Goal: Find specific page/section: Find specific page/section

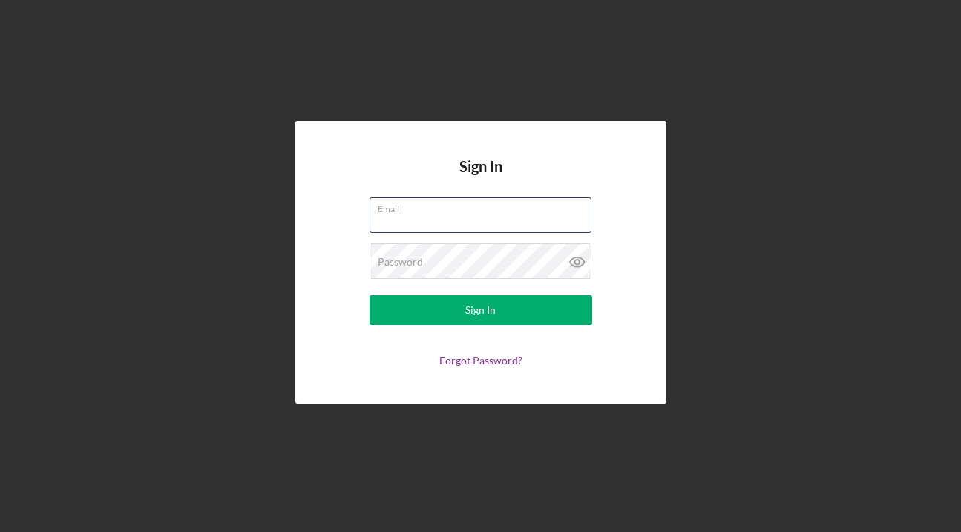
type input "[EMAIL_ADDRESS][DOMAIN_NAME]"
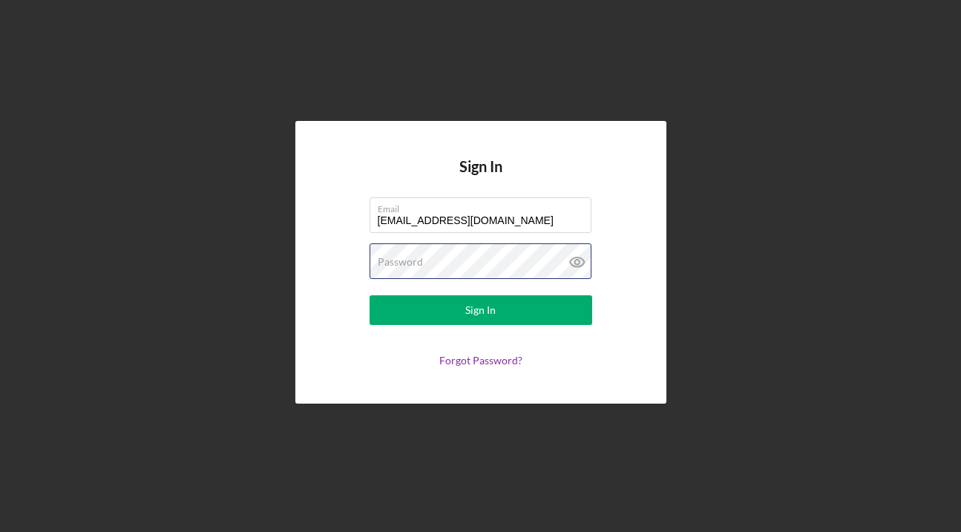
click at [480, 310] on button "Sign In" at bounding box center [480, 310] width 223 height 30
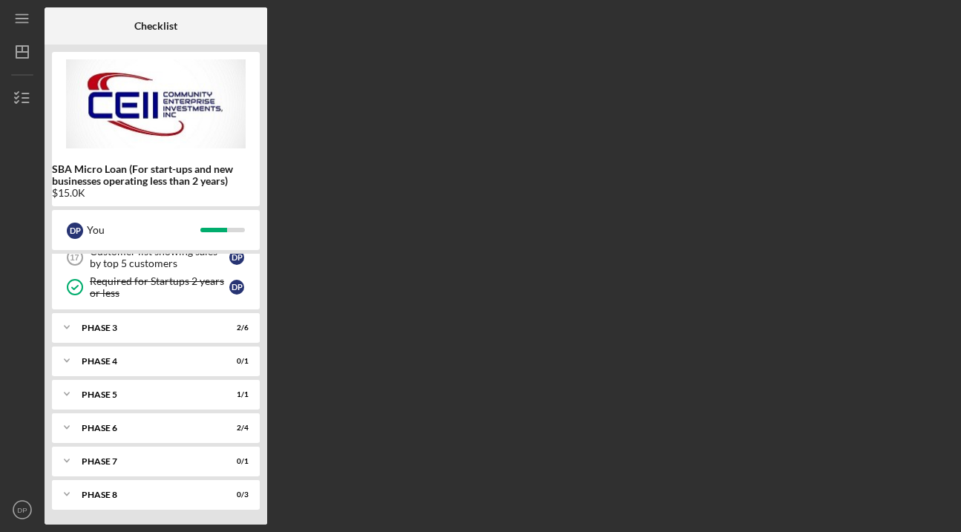
scroll to position [134, 0]
click at [131, 496] on div "Phase 8" at bounding box center [162, 494] width 160 height 9
click at [19, 17] on icon "Icon/Menu" at bounding box center [22, 18] width 33 height 33
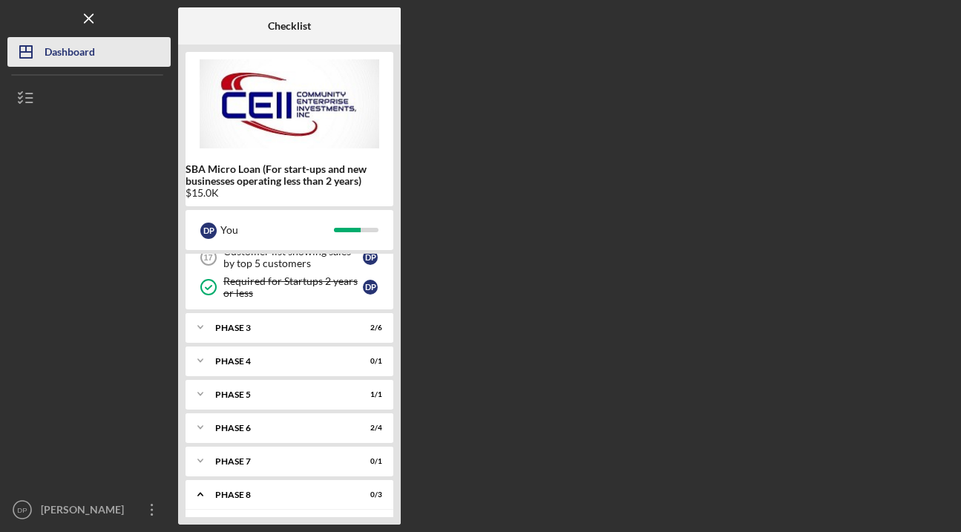
click at [50, 60] on div "Dashboard" at bounding box center [70, 53] width 50 height 33
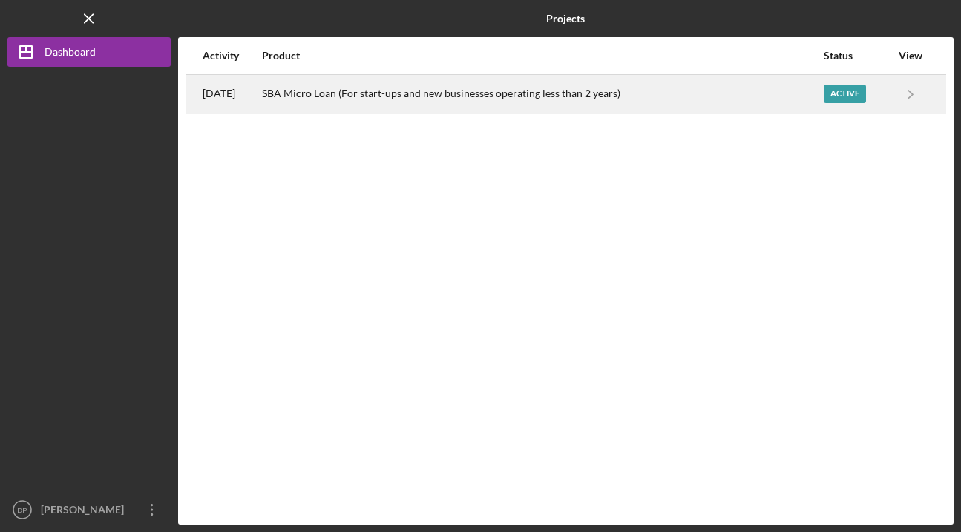
click at [449, 96] on div "SBA Micro Loan (For start-ups and new businesses operating less than 2 years)" at bounding box center [542, 94] width 560 height 37
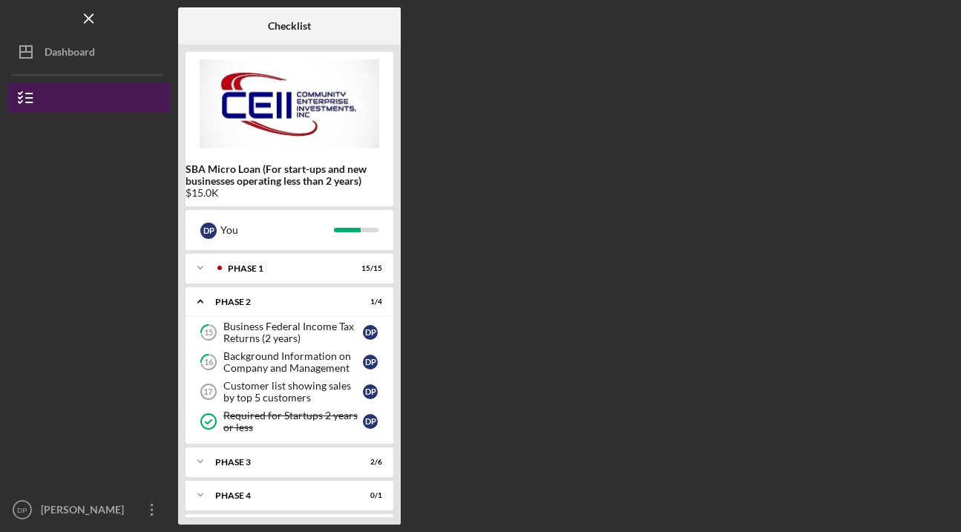
click at [70, 93] on button "SBA Micro Loan (For start-ups and new businesses operating less than 2 years)" at bounding box center [88, 98] width 163 height 30
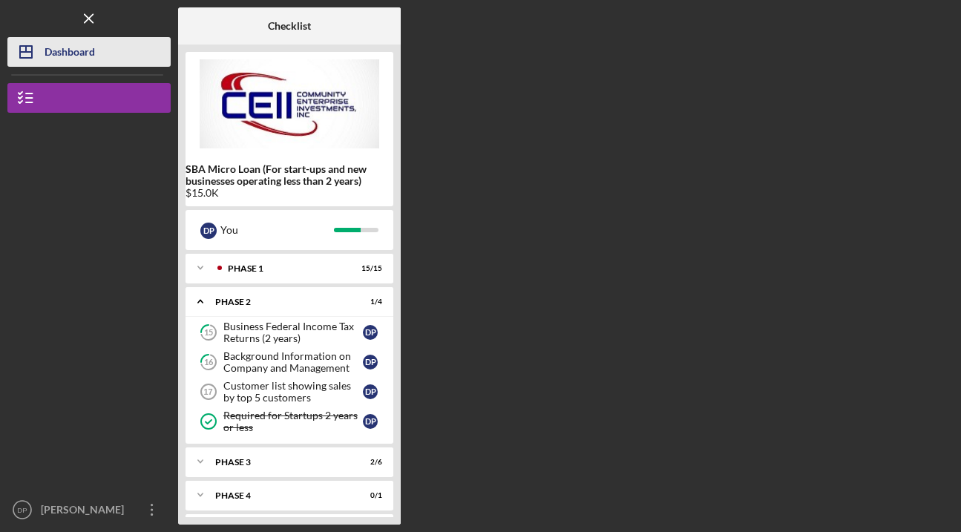
click at [70, 53] on div "Dashboard" at bounding box center [70, 53] width 50 height 33
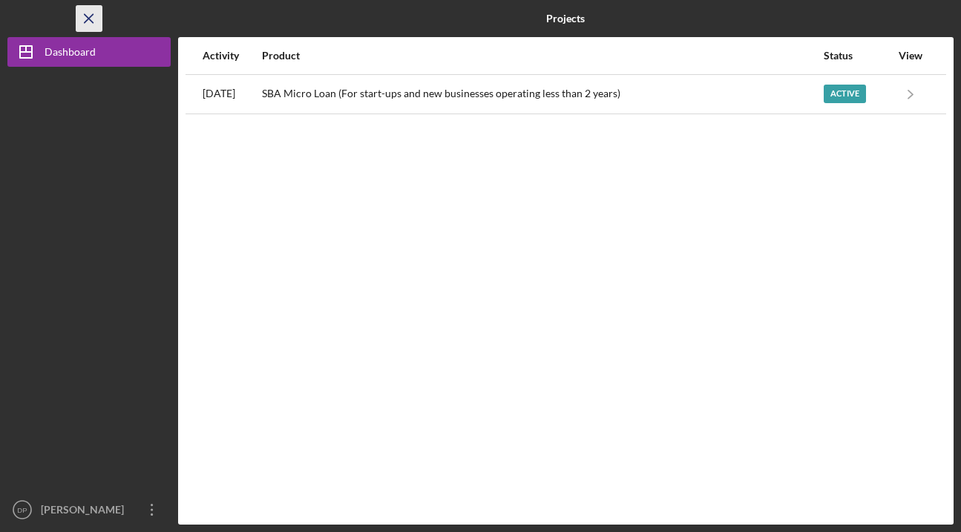
click at [89, 12] on icon "Icon/Menu Close" at bounding box center [89, 18] width 33 height 33
